Goal: Transaction & Acquisition: Book appointment/travel/reservation

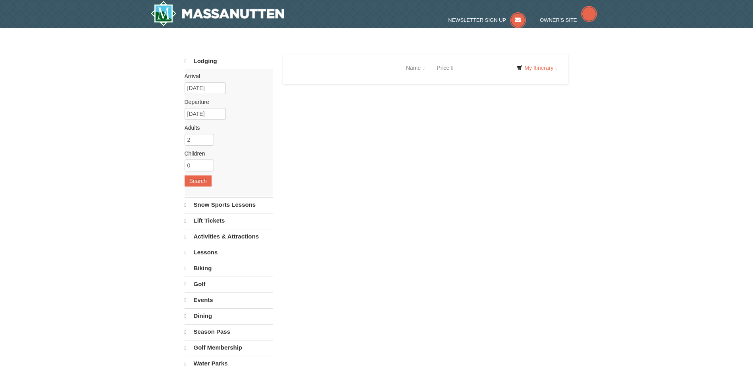
select select "9"
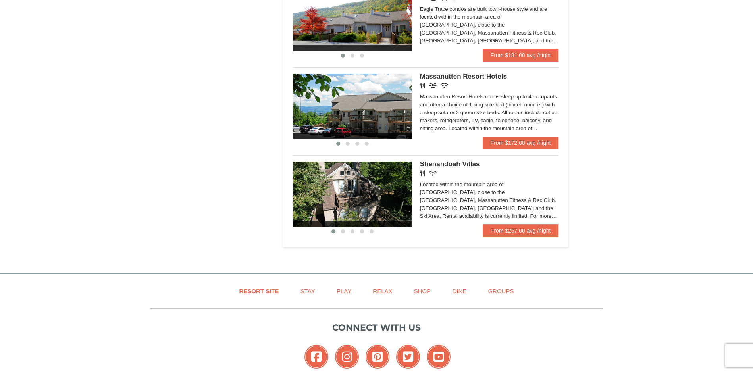
scroll to position [455, 0]
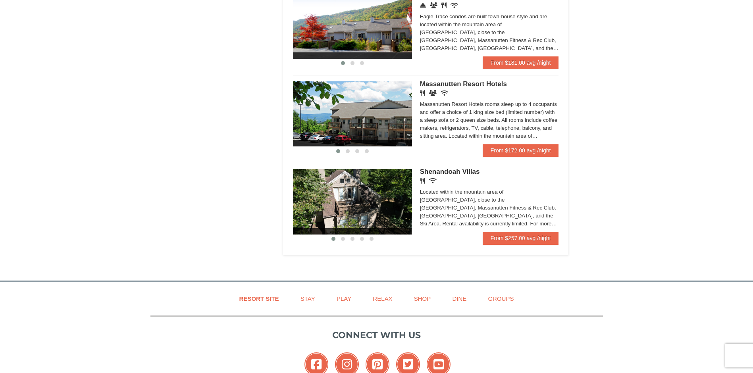
drag, startPoint x: 332, startPoint y: 204, endPoint x: 351, endPoint y: 186, distance: 26.1
click at [350, 152] on button at bounding box center [348, 151] width 10 height 8
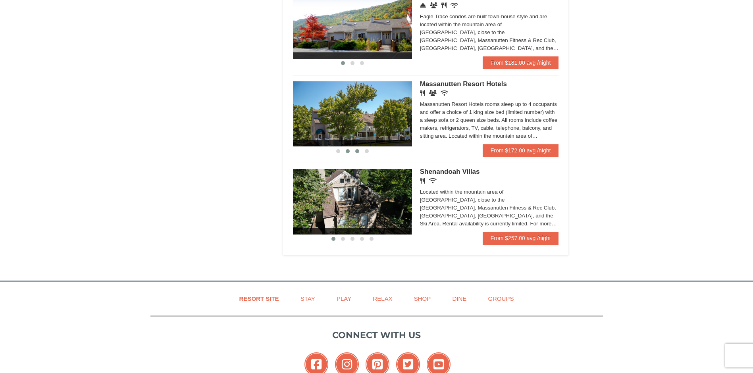
click at [357, 150] on span at bounding box center [357, 151] width 4 height 4
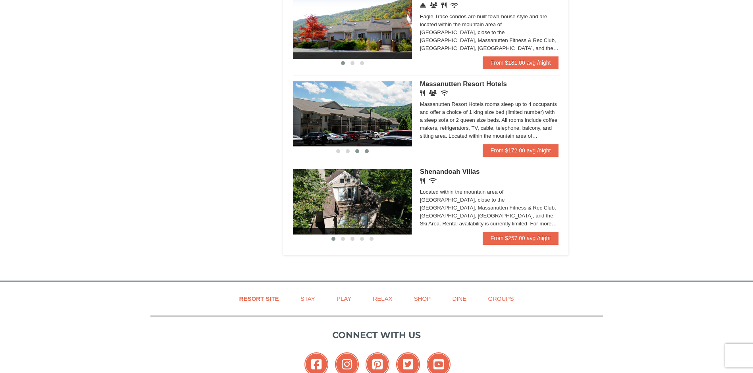
click at [365, 150] on span at bounding box center [367, 151] width 4 height 4
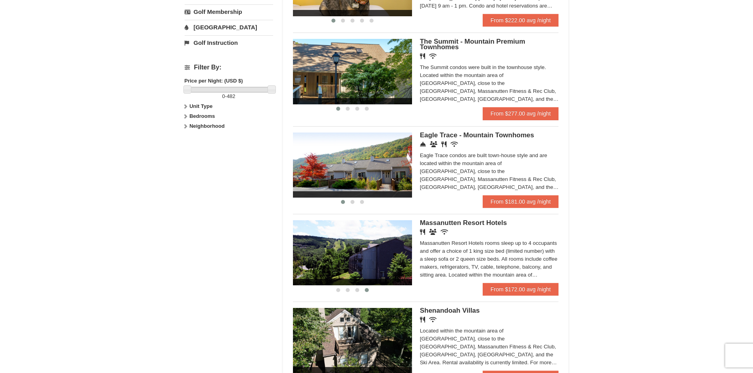
scroll to position [0, 0]
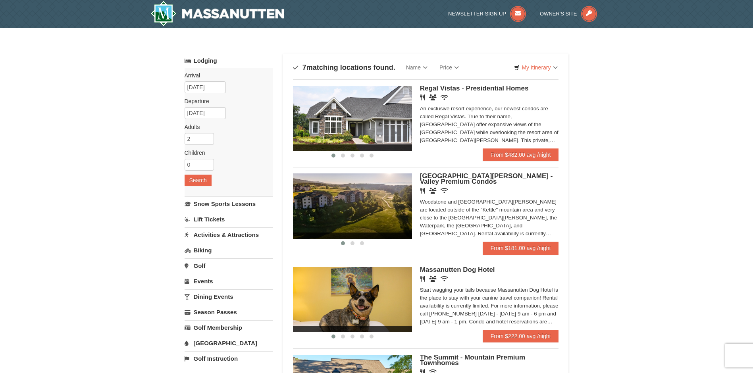
drag, startPoint x: 266, startPoint y: 185, endPoint x: 295, endPoint y: 41, distance: 146.1
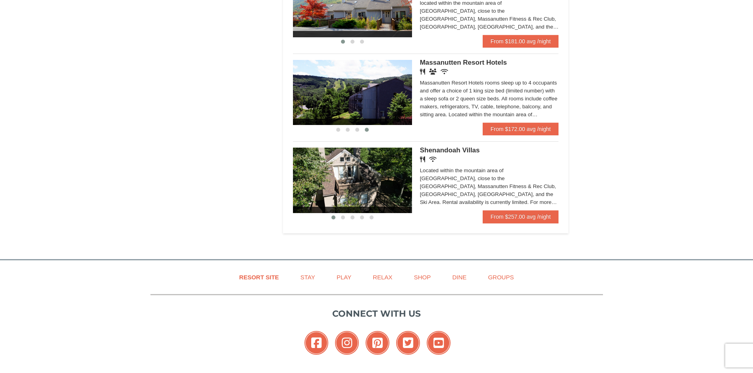
scroll to position [397, 0]
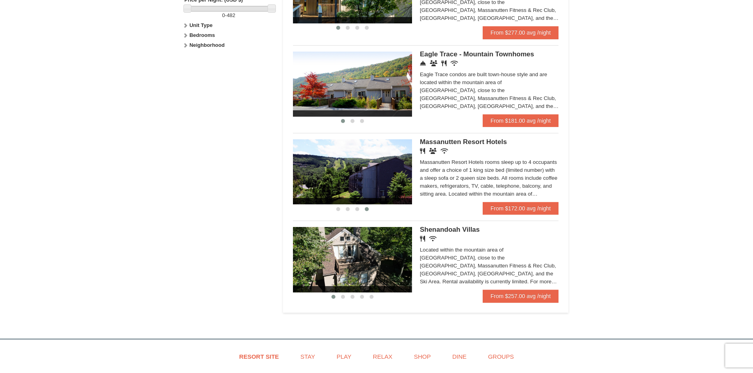
click at [360, 168] on img at bounding box center [352, 171] width 119 height 65
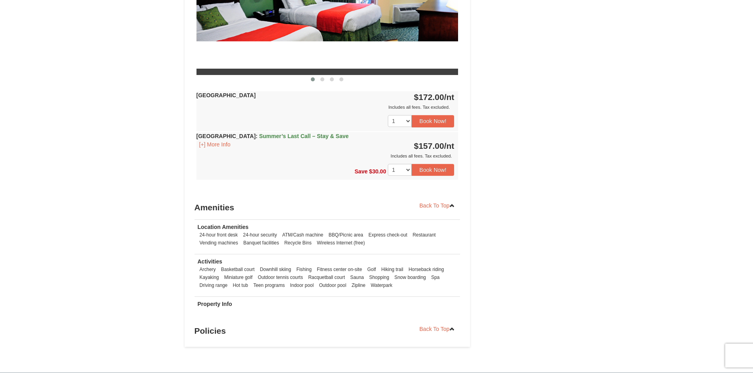
scroll to position [873, 0]
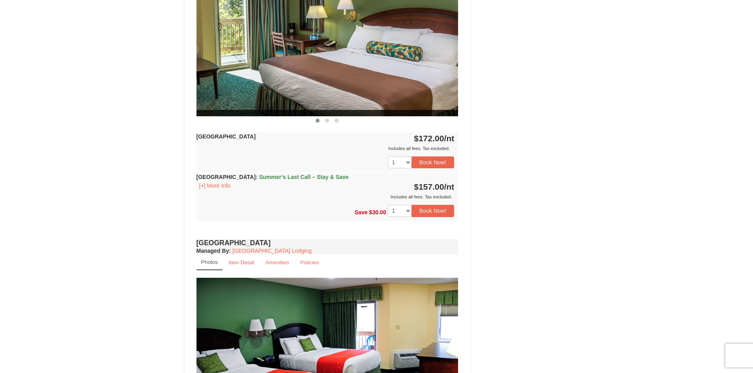
drag, startPoint x: 349, startPoint y: 166, endPoint x: 374, endPoint y: 109, distance: 62.9
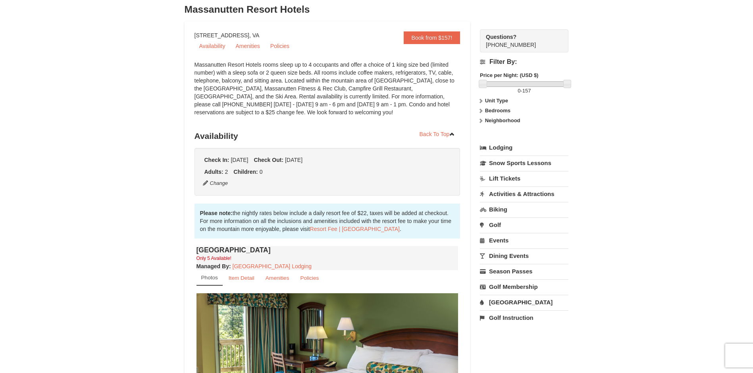
scroll to position [0, 0]
